Goal: Transaction & Acquisition: Purchase product/service

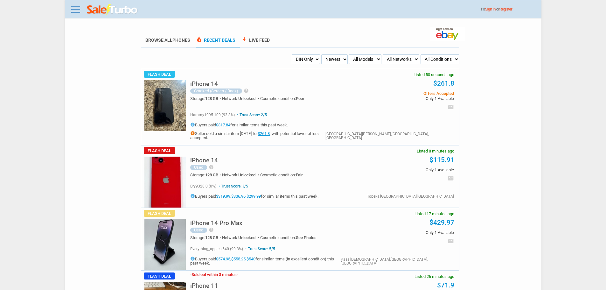
click at [308, 60] on select "My Alerts All Deals BIN Only w/ Offers Only" at bounding box center [306, 59] width 28 height 10
click at [309, 58] on select "My Alerts All Deals BIN Only w/ Offers Only" at bounding box center [306, 59] width 28 height 10
select select "flash_offers"
click at [292, 55] on select "My Alerts All Deals BIN Only w/ Offers Only" at bounding box center [306, 59] width 28 height 10
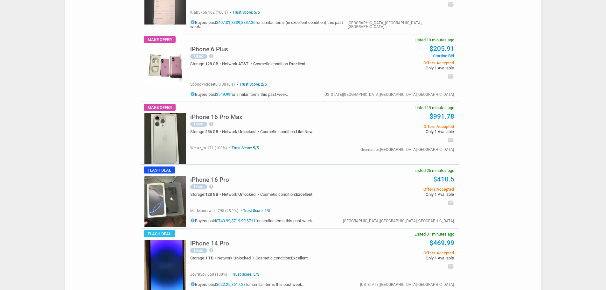
scroll to position [509, 0]
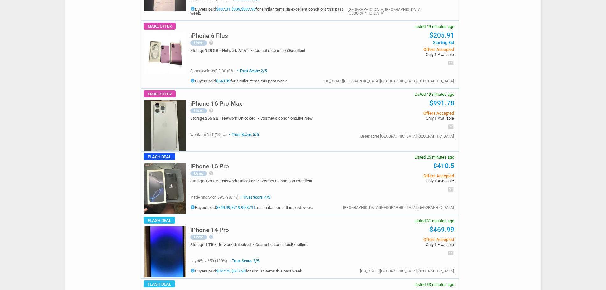
click at [214, 163] on h5 "iPhone 16 Pro" at bounding box center [209, 166] width 39 height 6
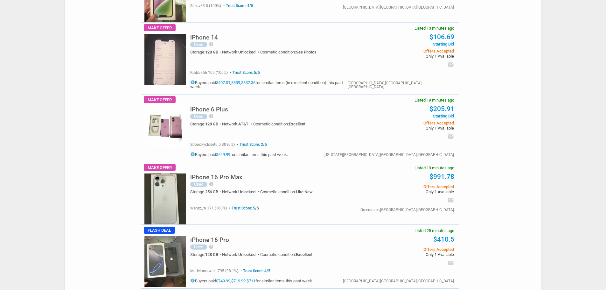
scroll to position [445, 0]
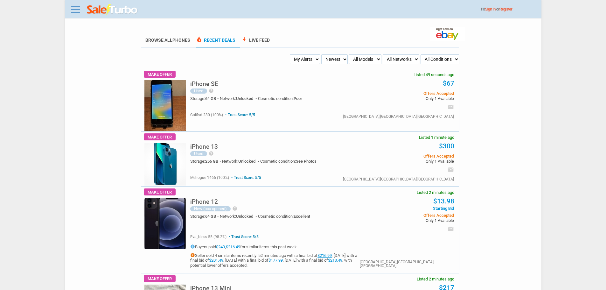
click at [302, 63] on select "My Alerts All Deals BIN Only w/ Offers Only" at bounding box center [305, 59] width 30 height 10
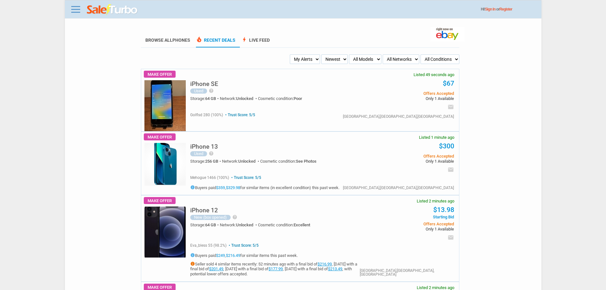
select select "flash_bin"
click at [292, 55] on select "My Alerts All Deals BIN Only w/ Offers Only" at bounding box center [305, 59] width 30 height 10
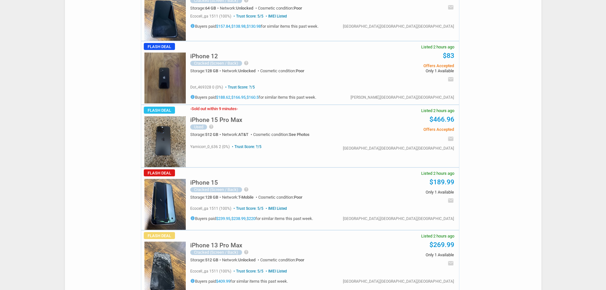
scroll to position [1017, 0]
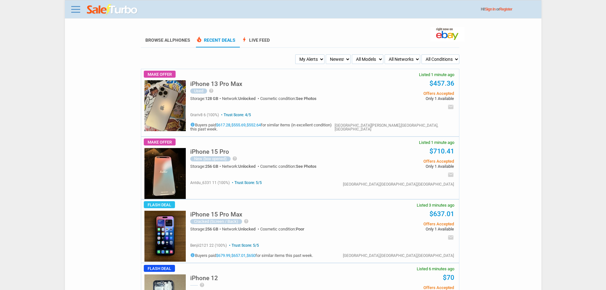
click at [309, 63] on select "My Alerts All Deals BIN Only w/ Offers Only" at bounding box center [309, 59] width 29 height 10
select select "flash_bin"
click at [296, 55] on select "My Alerts All Deals BIN Only w/ Offers Only" at bounding box center [309, 59] width 29 height 10
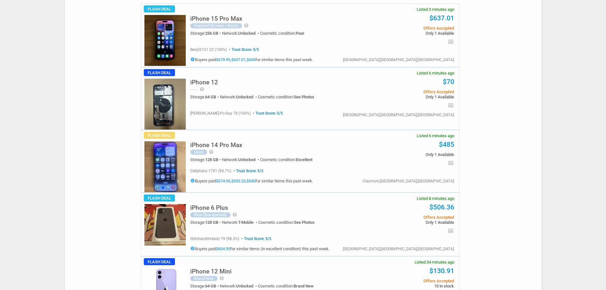
scroll to position [127, 0]
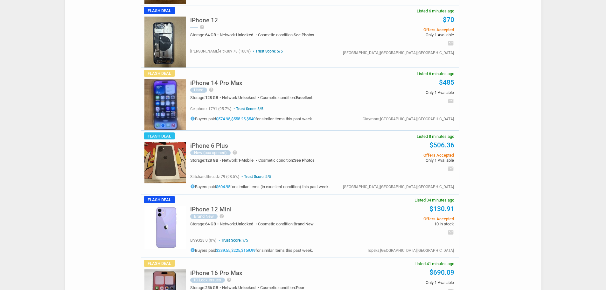
click at [218, 145] on h5 "iPhone 6 Plus" at bounding box center [209, 145] width 38 height 6
click at [170, 156] on img at bounding box center [164, 162] width 41 height 41
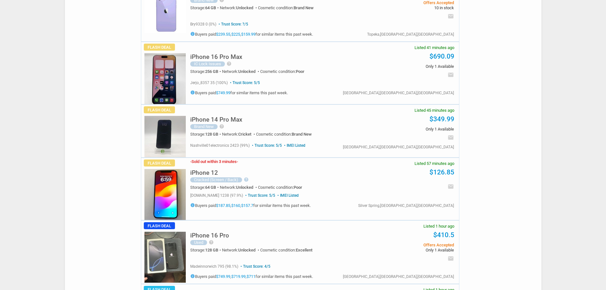
scroll to position [477, 0]
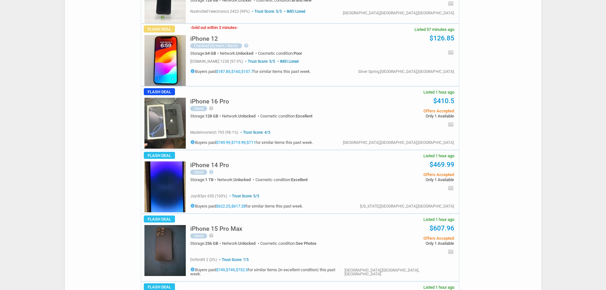
click at [214, 106] on div "iPhone 16 Pro Used help I dropped a weight on the phone and broke the back and …" at bounding box center [274, 109] width 168 height 33
click at [216, 100] on h5 "iPhone 16 Pro" at bounding box center [209, 101] width 39 height 6
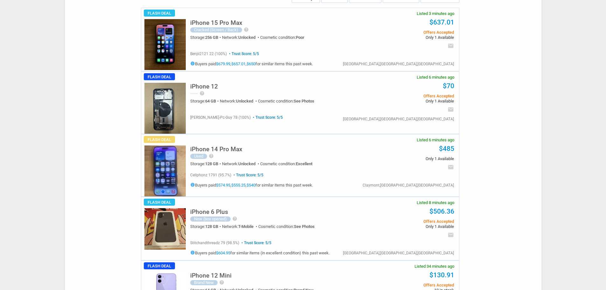
scroll to position [0, 0]
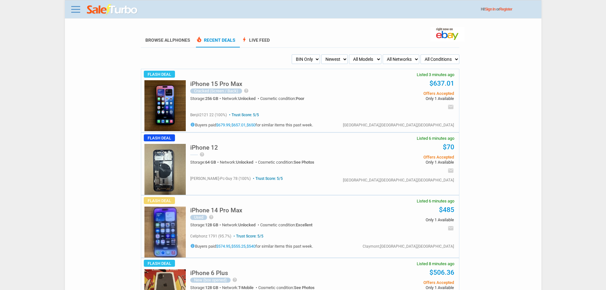
click at [324, 60] on select "Newest Oldest Sold Fastest Savvy Buyers Price (Low - High) Price (High - Low)" at bounding box center [334, 59] width 26 height 10
drag, startPoint x: 307, startPoint y: 59, endPoint x: 307, endPoint y: 63, distance: 3.8
click at [307, 60] on select "My Alerts All Deals BIN Only w/ Offers Only" at bounding box center [306, 59] width 28 height 10
select select "flash_offers"
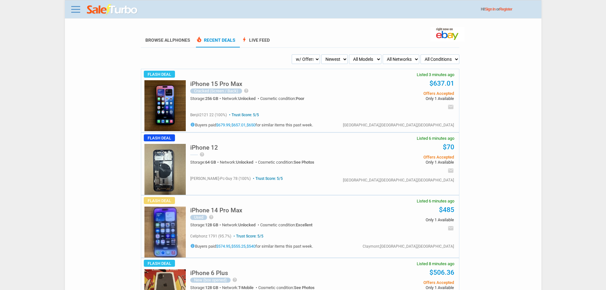
click at [292, 55] on select "My Alerts All Deals BIN Only w/ Offers Only" at bounding box center [306, 59] width 28 height 10
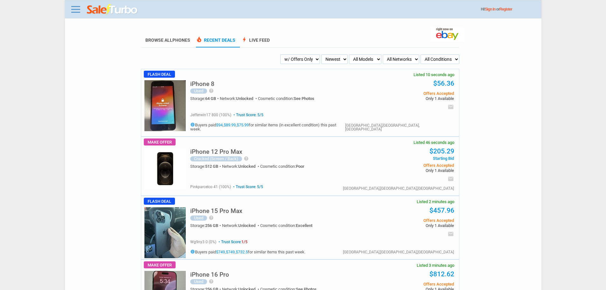
click at [163, 213] on img at bounding box center [164, 232] width 41 height 51
